Goal: Navigation & Orientation: Find specific page/section

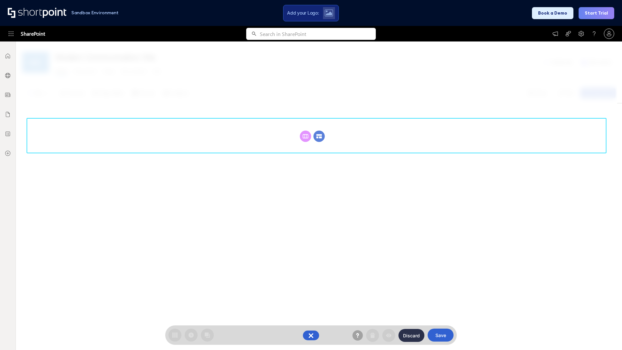
click at [319, 131] on circle at bounding box center [319, 136] width 11 height 11
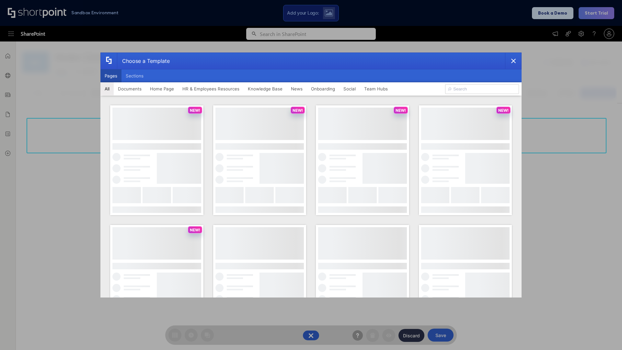
scroll to position [89, 0]
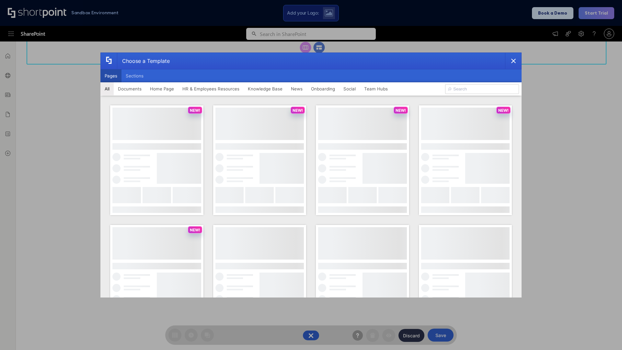
click at [111, 76] on button "Pages" at bounding box center [110, 75] width 21 height 13
type input "Team Hub 1"
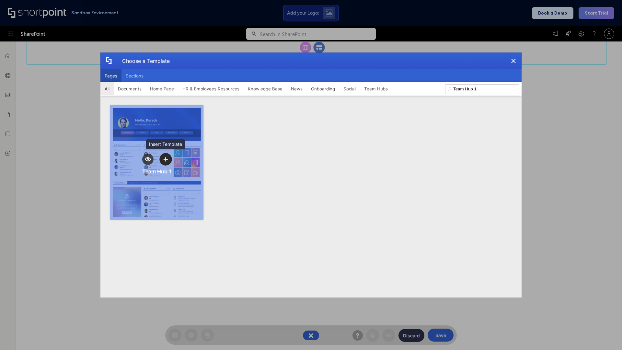
click at [166, 159] on icon "template selector" at bounding box center [165, 159] width 5 height 5
